Goal: Find specific page/section: Find specific page/section

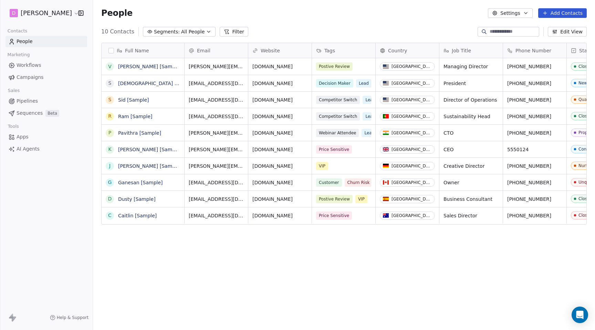
scroll to position [290, 502]
click at [58, 10] on html "D Matt Young Contacts People Marketing Workflows Campaigns Sales Pipelines Sequ…" at bounding box center [297, 165] width 595 height 330
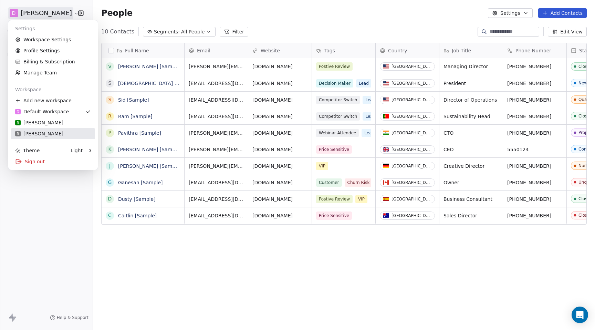
click at [49, 135] on div "R Rudy M" at bounding box center [53, 133] width 76 height 7
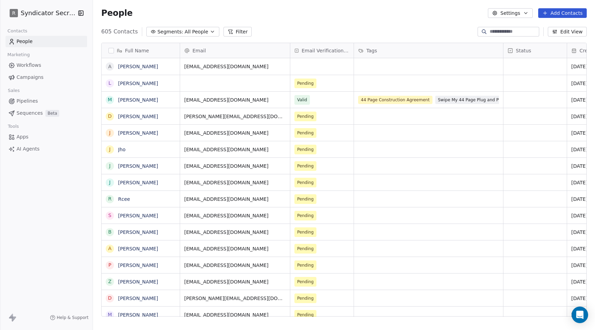
scroll to position [290, 502]
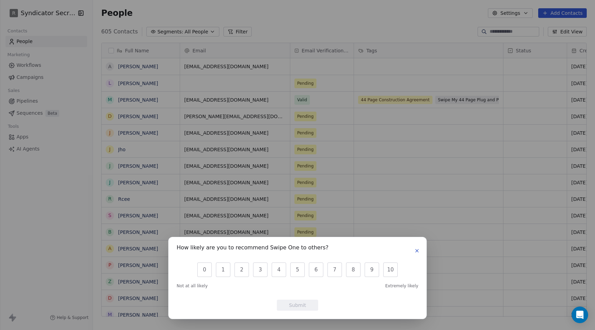
click at [419, 251] on icon "button" at bounding box center [417, 251] width 6 height 6
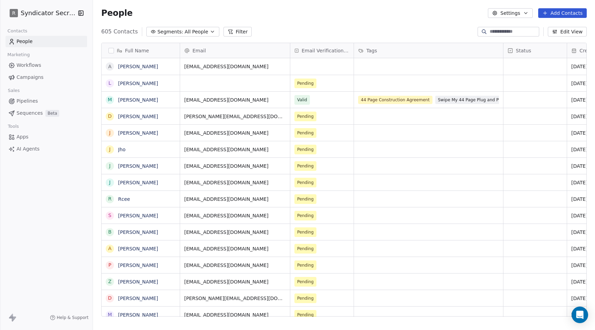
scroll to position [290, 502]
click at [320, 50] on span "Email Verification Status" at bounding box center [326, 50] width 48 height 7
click at [318, 111] on html "R Syndicator Secrets Contacts People Marketing Workflows Campaigns Sales Pipeli…" at bounding box center [297, 165] width 595 height 330
click at [313, 115] on span "Pending" at bounding box center [305, 116] width 17 height 7
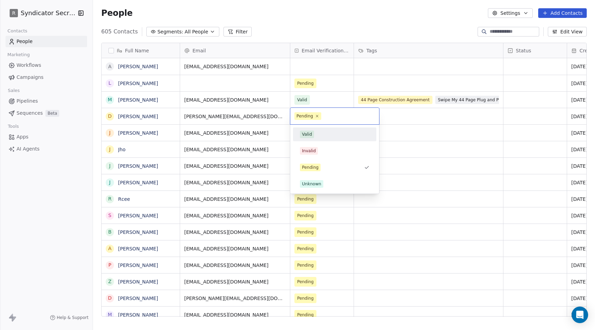
click at [405, 142] on html "R Syndicator Secrets Contacts People Marketing Workflows Campaigns Sales Pipeli…" at bounding box center [297, 165] width 595 height 330
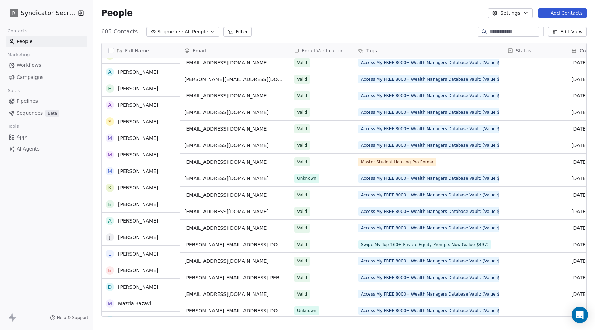
scroll to position [0, 0]
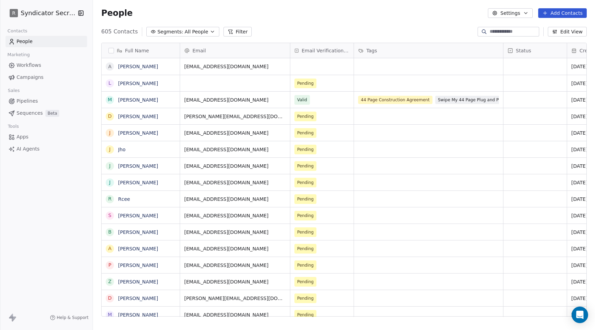
click at [32, 112] on span "Sequences" at bounding box center [30, 112] width 26 height 7
